Goal: Task Accomplishment & Management: Complete application form

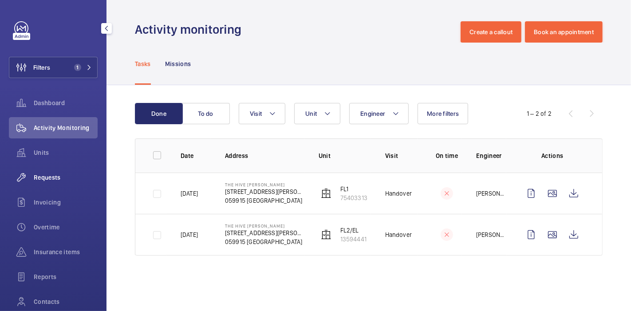
click at [53, 175] on span "Requests" at bounding box center [66, 177] width 64 height 9
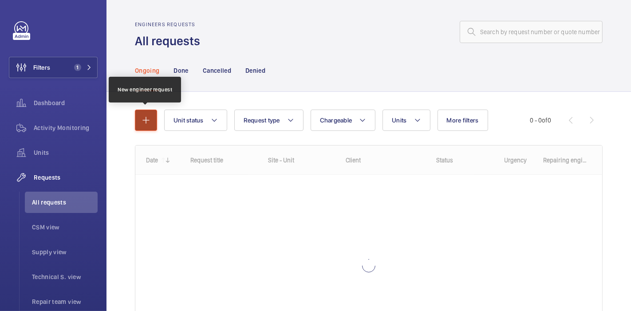
click at [147, 116] on mat-icon "button" at bounding box center [146, 120] width 11 height 11
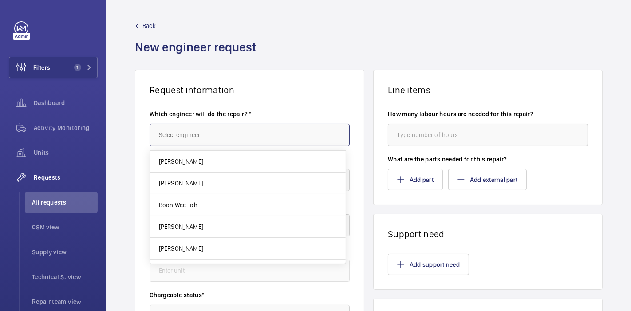
click at [178, 139] on input "text" at bounding box center [250, 135] width 200 height 22
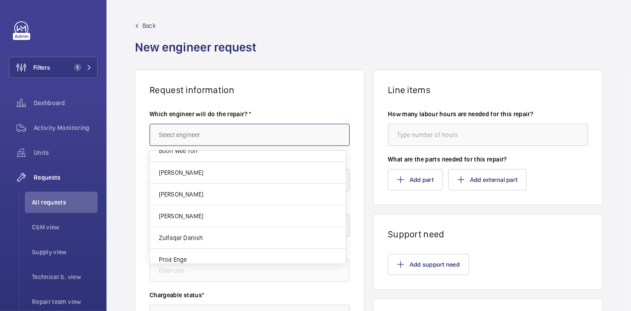
scroll to position [55, 0]
type input "r"
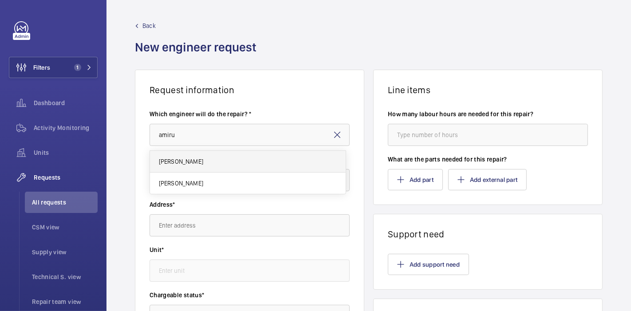
click at [218, 159] on mat-option "Mohd Amirul" at bounding box center [248, 162] width 196 height 22
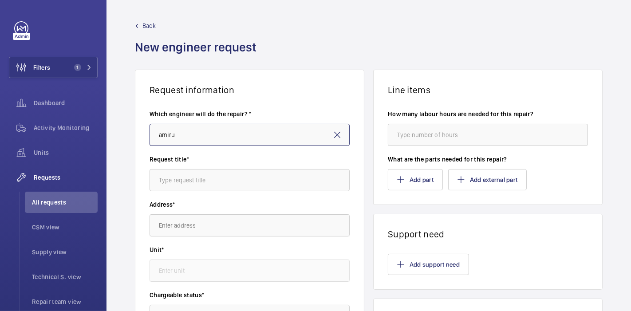
type input "Mohd Amirul"
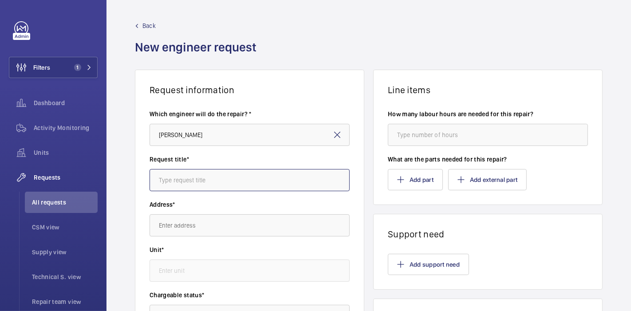
click at [214, 183] on input "text" at bounding box center [250, 180] width 200 height 22
type input "Cradels : Repair"
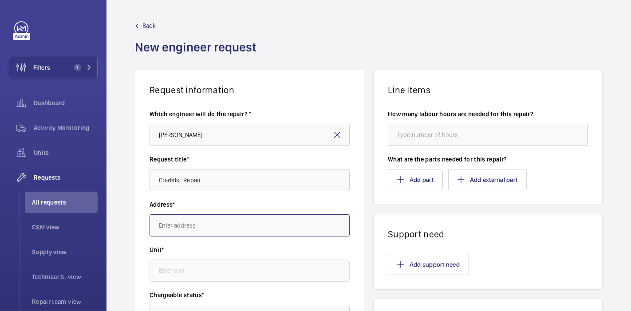
click at [218, 228] on input "text" at bounding box center [250, 225] width 200 height 22
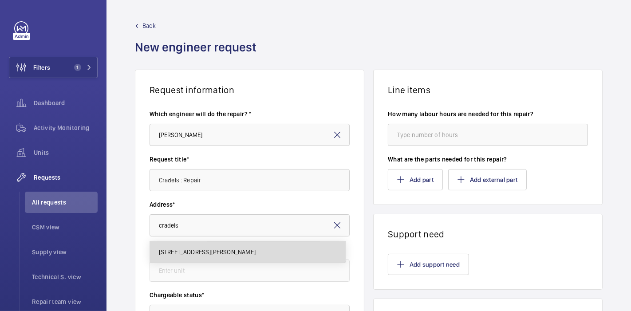
click at [220, 250] on span "Cradels 10 Lor Limau, 328754 SINGAPORE" at bounding box center [207, 252] width 97 height 9
type input "Cradels 10 Lor Limau, 328754 SINGAPORE"
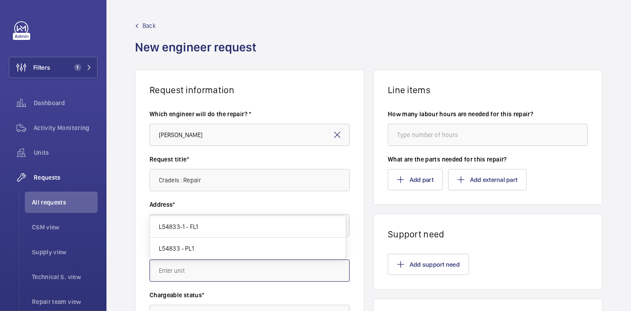
click at [223, 270] on input "text" at bounding box center [250, 271] width 200 height 22
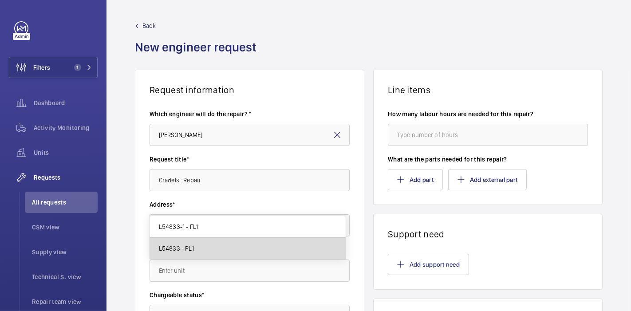
click at [221, 254] on mat-option "L54833 - PL1" at bounding box center [248, 248] width 196 height 21
type input "L54833 - PL1"
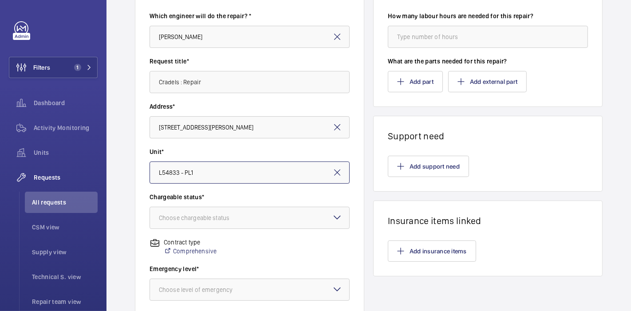
scroll to position [119, 0]
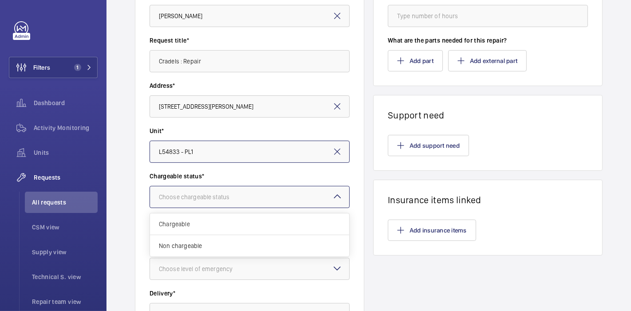
click at [222, 191] on div at bounding box center [249, 196] width 199 height 21
click at [212, 247] on span "Non chargeable" at bounding box center [250, 246] width 182 height 9
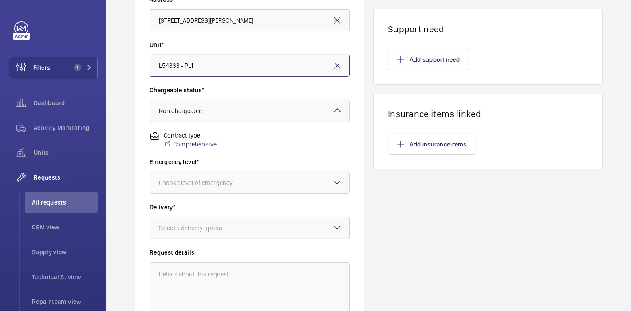
scroll to position [206, 0]
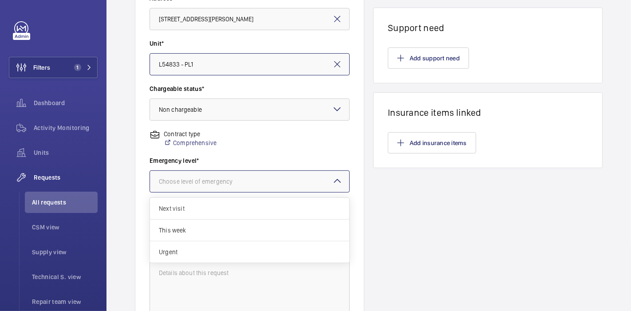
click at [214, 190] on div at bounding box center [249, 181] width 199 height 21
click at [214, 230] on span "This week" at bounding box center [250, 230] width 182 height 9
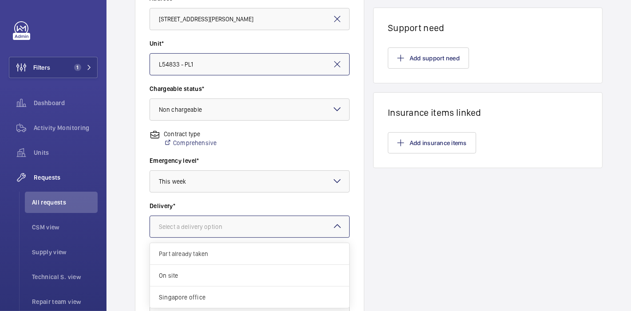
click at [214, 230] on div "Select a delivery option" at bounding box center [202, 226] width 86 height 9
click at [210, 273] on span "On site" at bounding box center [250, 275] width 182 height 9
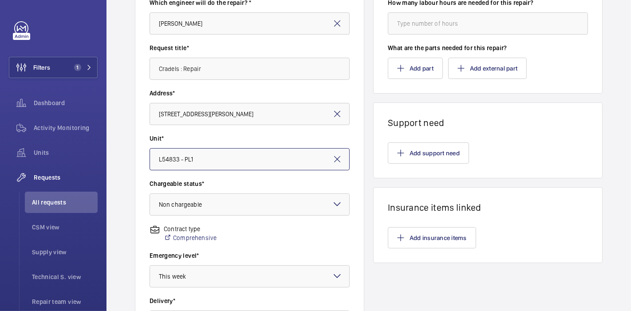
scroll to position [109, 0]
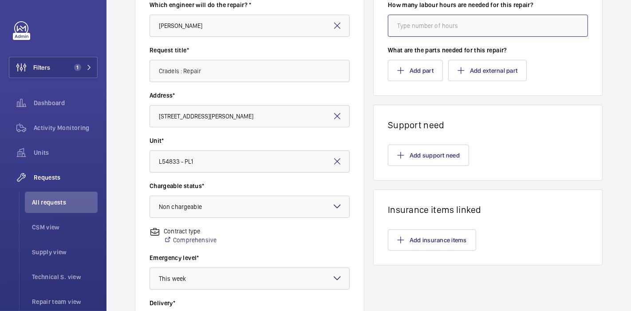
click at [400, 28] on input "number" at bounding box center [488, 26] width 200 height 22
type input "8"
click at [403, 74] on button "Add part" at bounding box center [415, 70] width 55 height 21
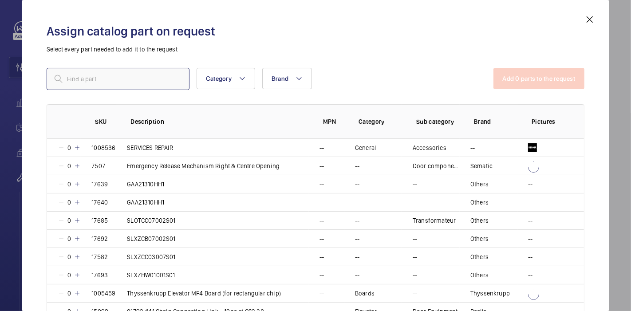
click at [153, 89] on input "text" at bounding box center [118, 79] width 143 height 22
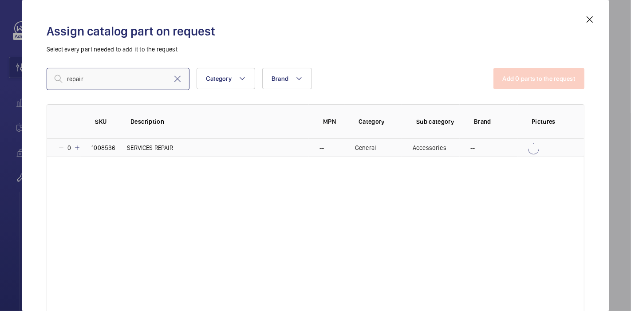
type input "repair"
click at [76, 148] on mat-icon at bounding box center [77, 147] width 7 height 7
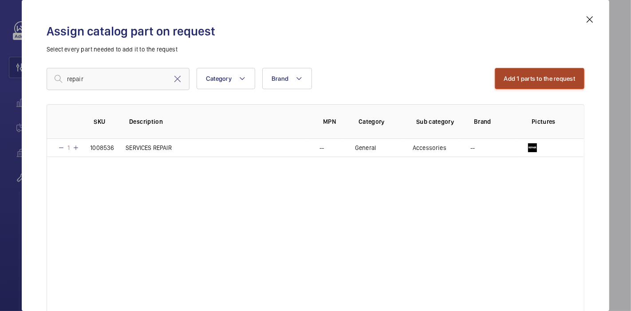
click at [545, 80] on button "Add 1 parts to the request" at bounding box center [540, 78] width 90 height 21
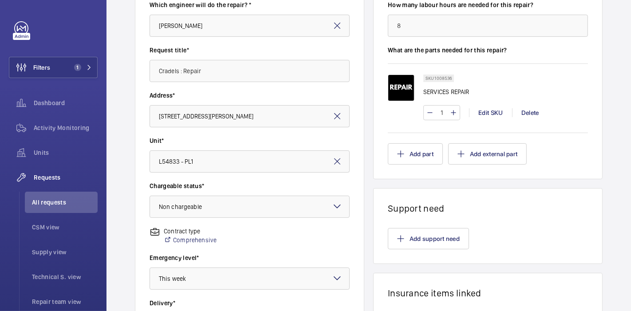
scroll to position [293, 0]
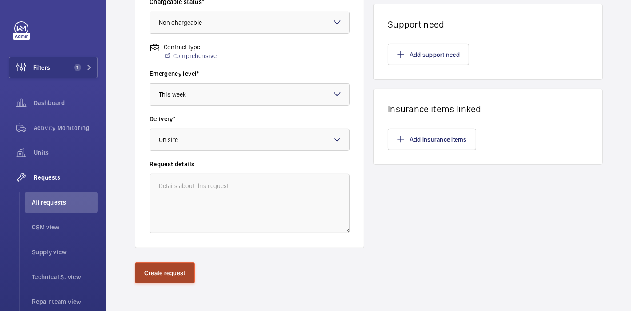
click at [162, 269] on button "Create request" at bounding box center [165, 272] width 60 height 21
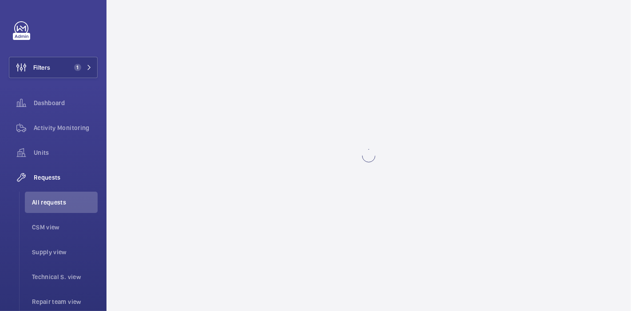
scroll to position [0, 0]
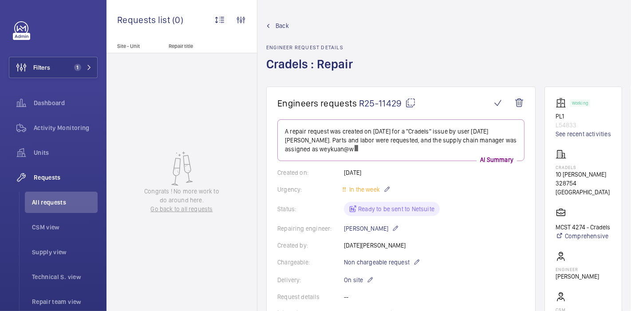
click at [408, 102] on mat-icon at bounding box center [410, 103] width 11 height 11
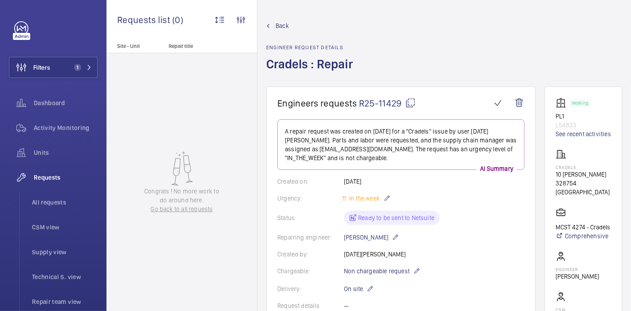
click at [282, 28] on span "Back" at bounding box center [282, 25] width 13 height 9
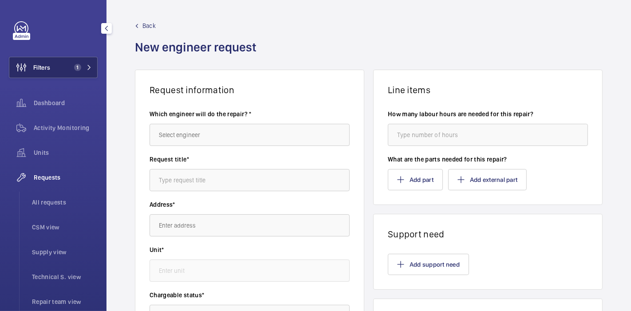
click at [66, 76] on button "Filters 1" at bounding box center [53, 67] width 89 height 21
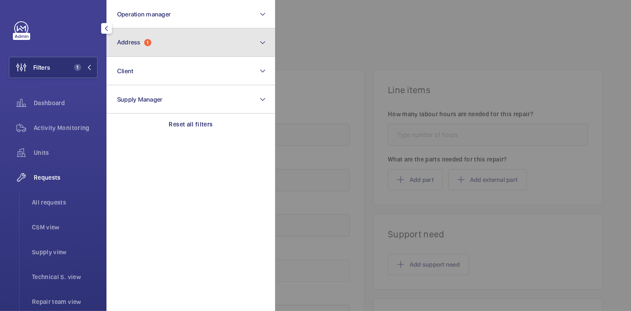
click at [134, 39] on span "Address" at bounding box center [129, 42] width 24 height 7
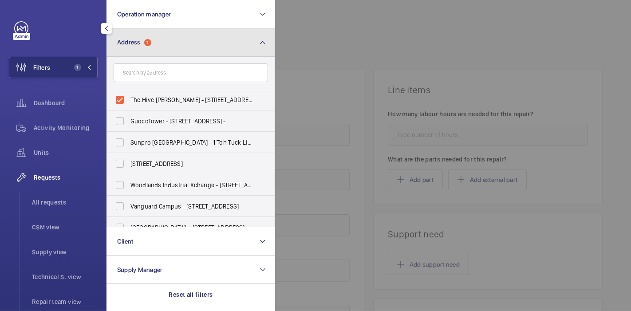
click at [254, 37] on button "Address 1" at bounding box center [191, 42] width 169 height 28
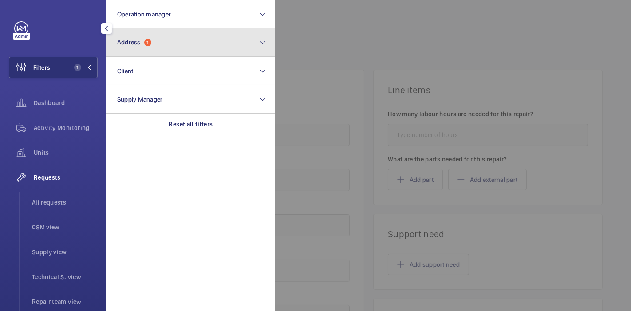
click at [254, 37] on button "Address 1" at bounding box center [191, 42] width 169 height 28
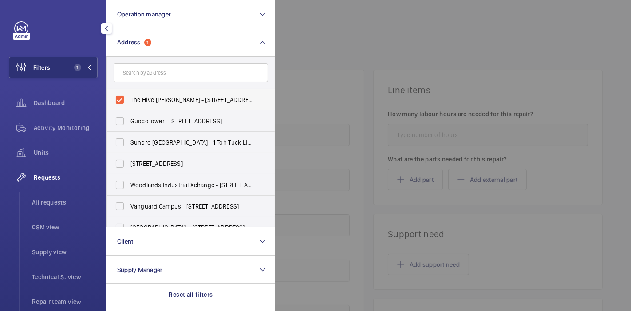
click at [155, 101] on span "The Hive Carpenter - 36 Carpenter St (THE HIVE), SINGAPORE 059915" at bounding box center [192, 99] width 122 height 9
click at [129, 101] on input "The Hive Carpenter - 36 Carpenter St (THE HIVE), SINGAPORE 059915" at bounding box center [120, 100] width 18 height 18
checkbox input "false"
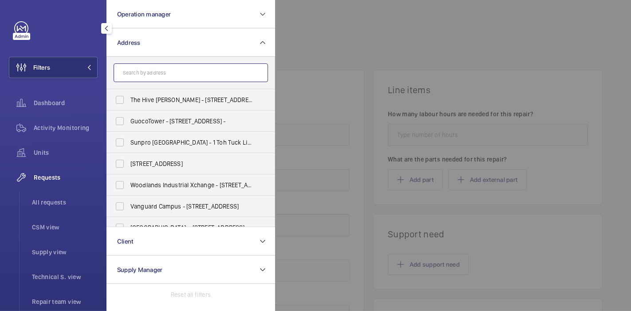
click at [172, 68] on input "text" at bounding box center [191, 72] width 155 height 19
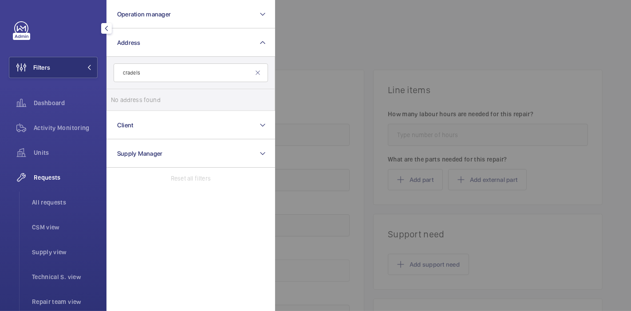
click at [120, 96] on li "No address found" at bounding box center [191, 99] width 168 height 21
click at [160, 70] on input "cradels" at bounding box center [191, 72] width 155 height 19
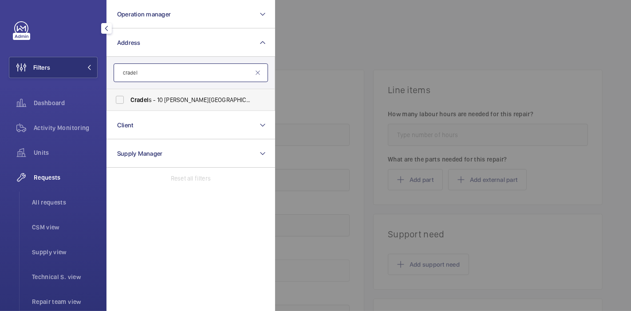
type input "cradel"
click at [122, 97] on label "Cradel s - 10 Lor Limau, SINGAPORE 328754" at bounding box center [184, 99] width 155 height 21
click at [122, 97] on input "Cradel s - 10 Lor Limau, SINGAPORE 328754" at bounding box center [120, 100] width 18 height 18
checkbox input "true"
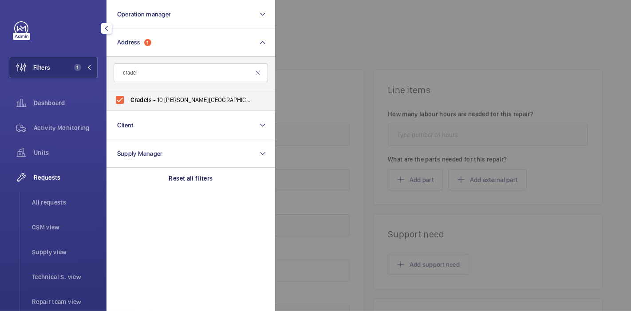
click at [319, 34] on div at bounding box center [590, 155] width 631 height 311
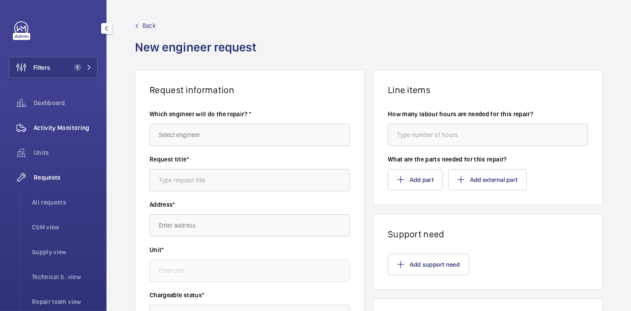
scroll to position [189, 0]
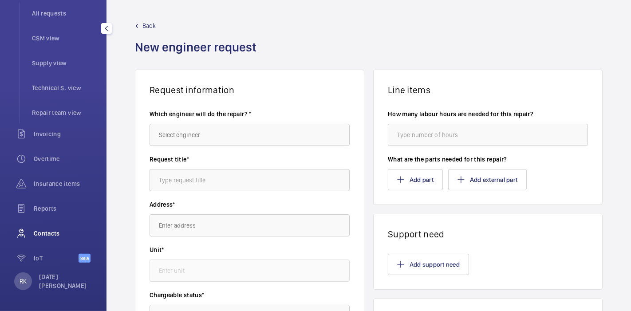
click at [44, 227] on div "Contacts" at bounding box center [53, 233] width 89 height 21
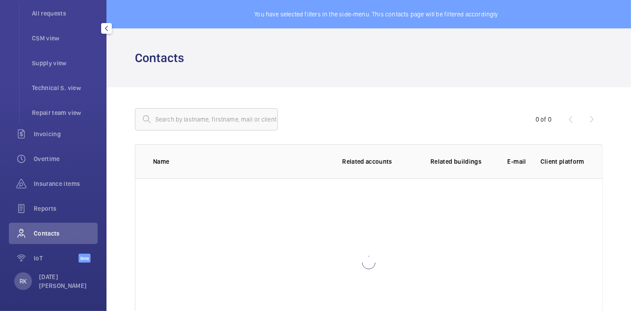
scroll to position [68, 0]
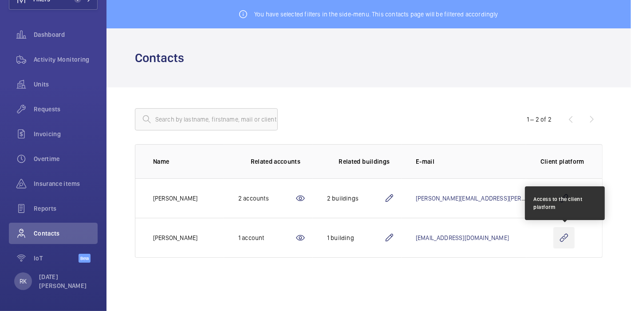
click at [566, 242] on wm-front-icon-button at bounding box center [564, 237] width 21 height 21
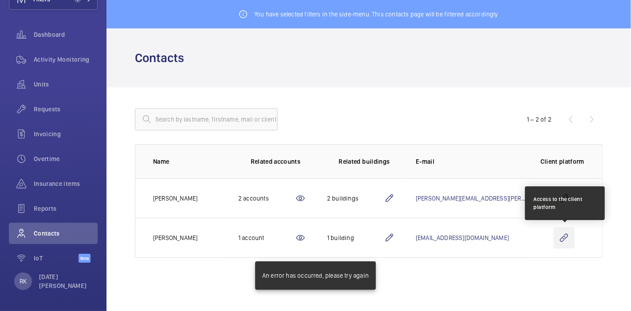
click at [562, 236] on wm-front-icon-button at bounding box center [564, 237] width 21 height 21
